Goal: Task Accomplishment & Management: Manage account settings

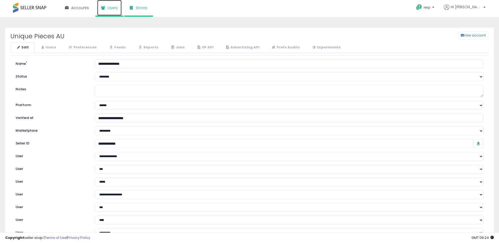
click at [101, 7] on icon at bounding box center [103, 8] width 4 height 4
click at [132, 7] on link "Stores" at bounding box center [138, 8] width 25 height 16
click at [68, 10] on link "Accounts" at bounding box center [77, 8] width 32 height 16
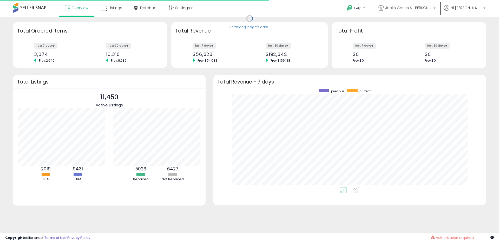
scroll to position [98, 262]
click at [471, 9] on span "Hi [PERSON_NAME]" at bounding box center [466, 7] width 31 height 5
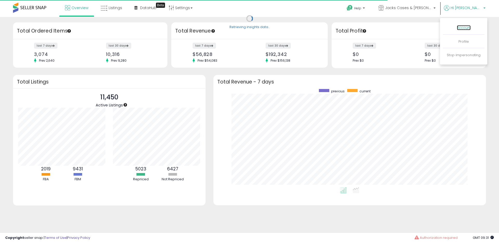
click at [463, 27] on link "Account" at bounding box center [464, 27] width 14 height 5
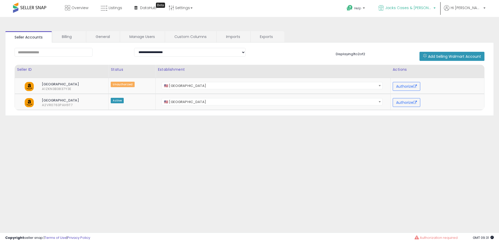
click at [438, 3] on link "Jacks Cases & [PERSON_NAME]'s Closet" at bounding box center [407, 8] width 65 height 17
click at [187, 9] on link "Settings" at bounding box center [181, 8] width 32 height 16
click at [180, 28] on link "Store settings" at bounding box center [181, 26] width 23 height 5
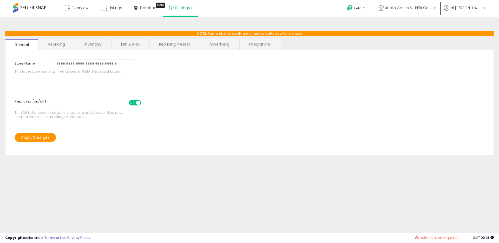
click at [211, 45] on link "Advertising" at bounding box center [219, 44] width 39 height 11
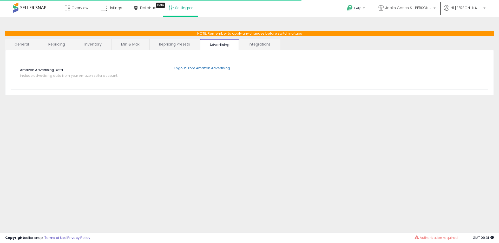
click at [251, 51] on div "Amazon Advertising Data include advertising data from your Amazon seller accoun…" at bounding box center [249, 72] width 489 height 45
click at [250, 45] on link "Integrations" at bounding box center [259, 44] width 41 height 11
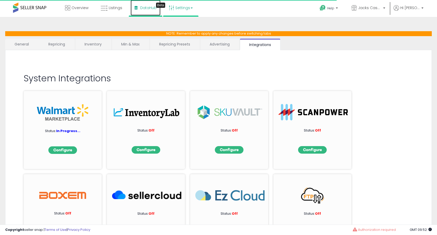
click at [149, 8] on span "DataHub" at bounding box center [148, 7] width 16 height 5
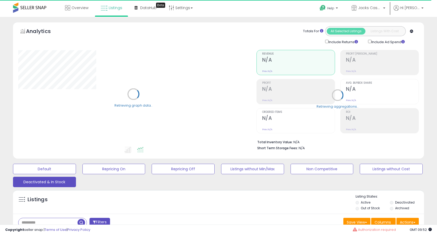
click at [411, 3] on ul "Help Contact Support Search Knowledge Hub Request a Feature Win Sen Co. Hi [PER…" at bounding box center [369, 8] width 112 height 17
click at [413, 10] on span "Hi [PERSON_NAME]" at bounding box center [409, 7] width 19 height 5
click at [400, 55] on link "Stop impersonating" at bounding box center [401, 55] width 34 height 5
